Goal: Obtain resource: Obtain resource

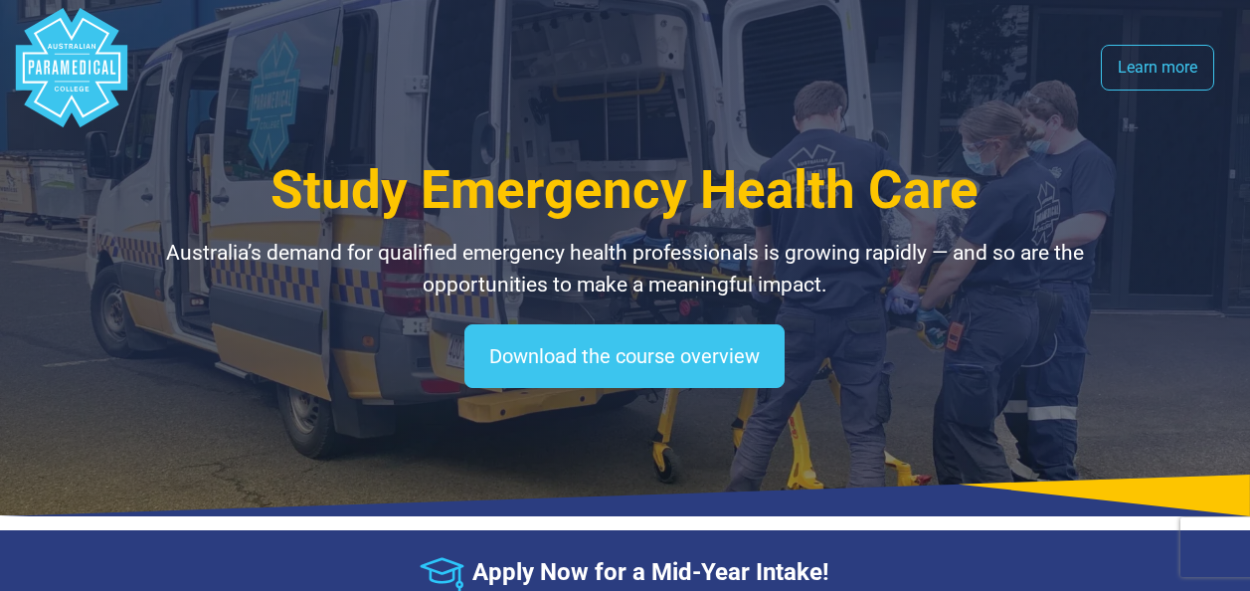
select select "**********"
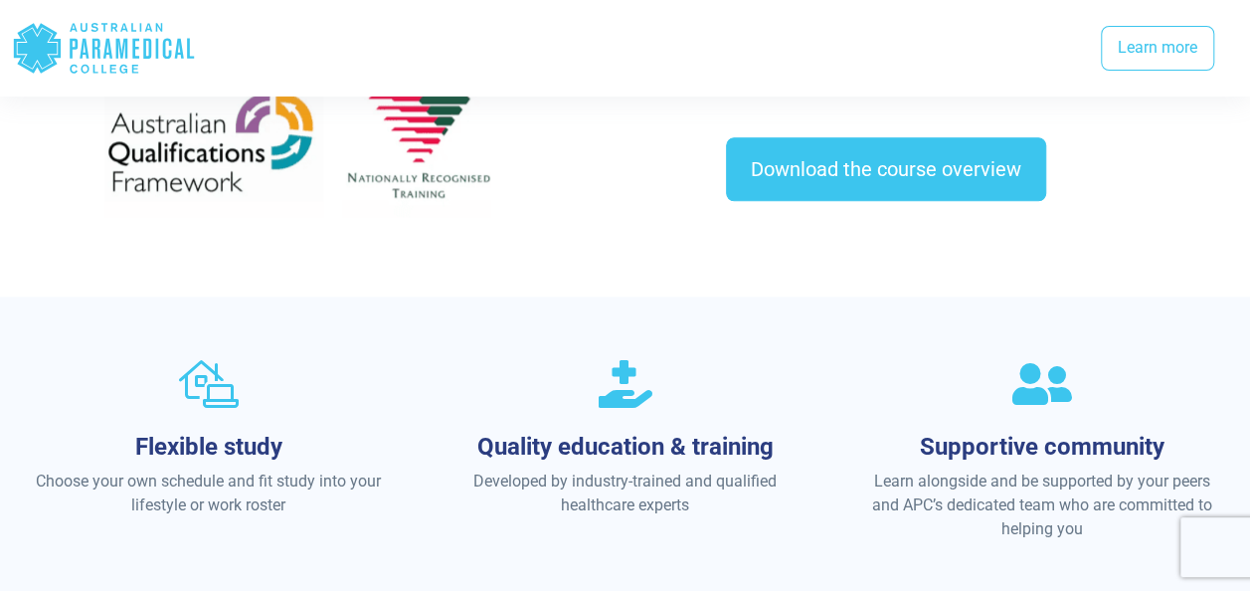
scroll to position [1108, 0]
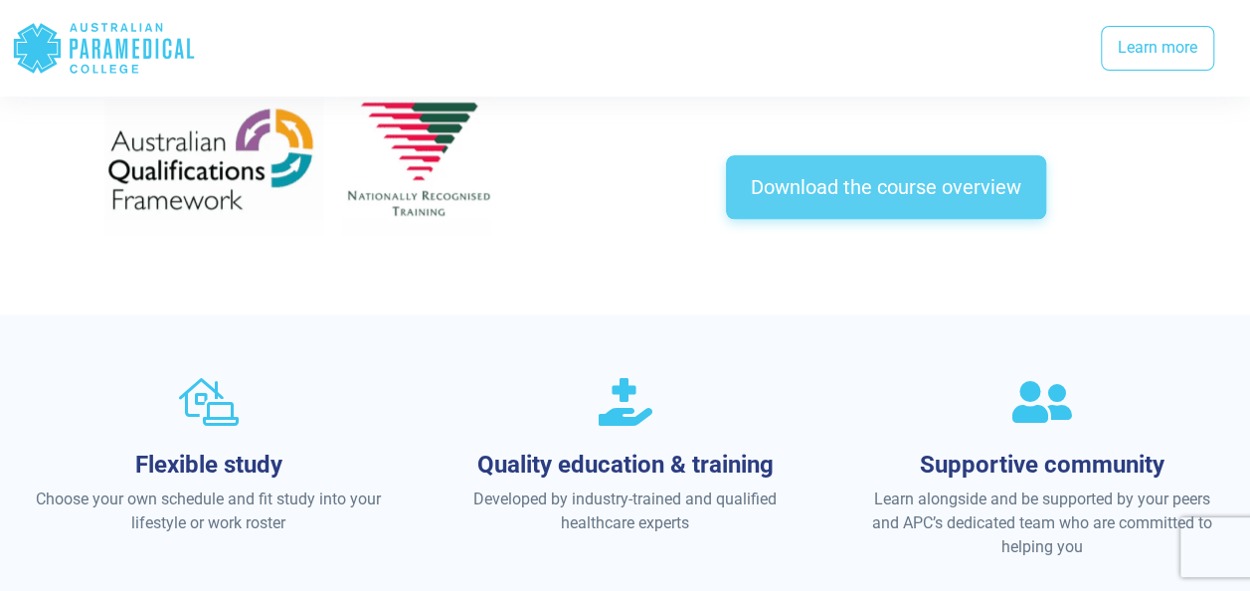
click at [837, 170] on link "Download the course overview" at bounding box center [886, 187] width 320 height 64
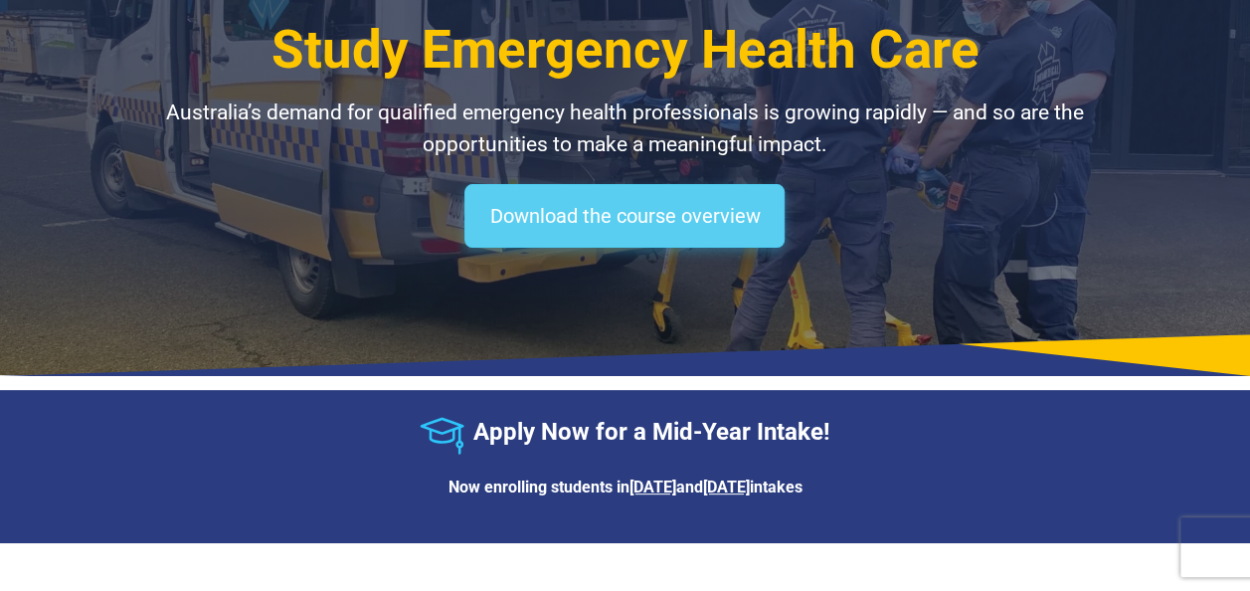
scroll to position [141, 0]
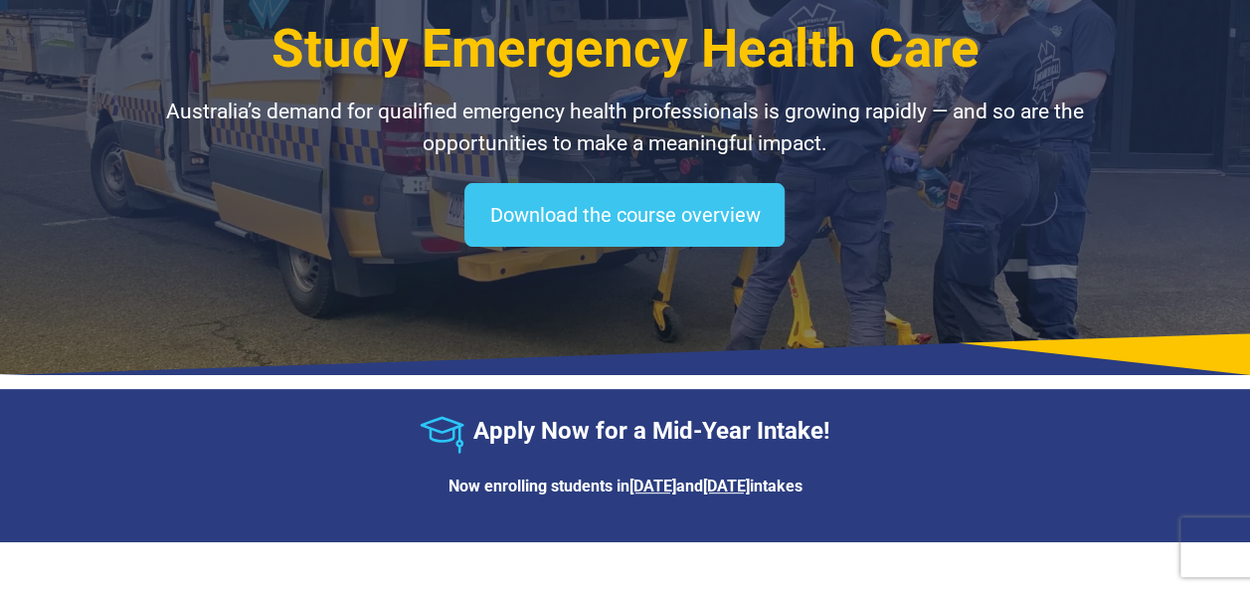
click at [625, 428] on strong "Apply Now for a Mid-Year Intake!" at bounding box center [650, 431] width 357 height 28
click at [459, 421] on img at bounding box center [442, 435] width 45 height 38
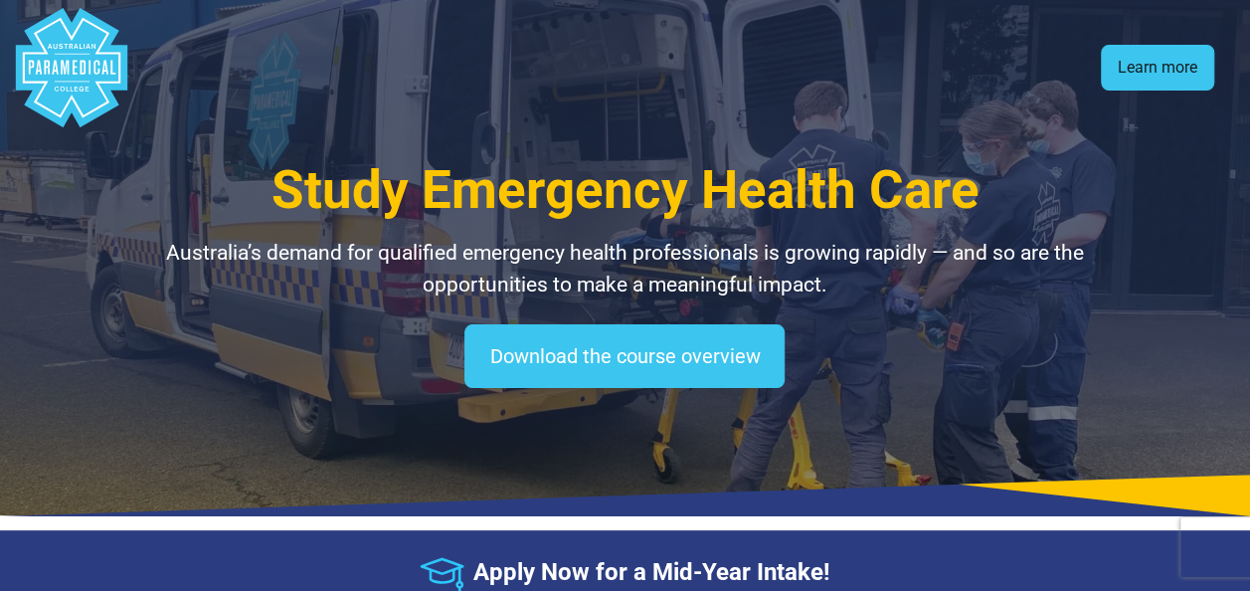
click at [1134, 82] on link "Learn more" at bounding box center [1157, 68] width 113 height 46
